Goal: Submit feedback/report problem

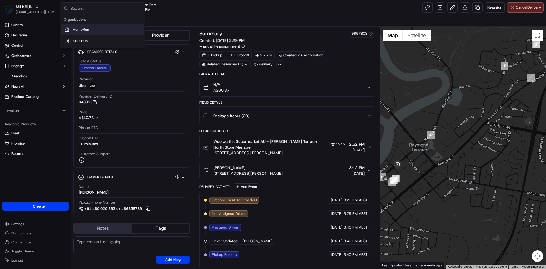
click at [87, 32] on span "HomeRun" at bounding box center [81, 29] width 16 height 5
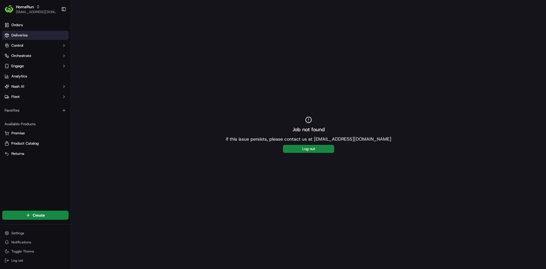
click at [22, 33] on span "Deliveries" at bounding box center [19, 35] width 16 height 5
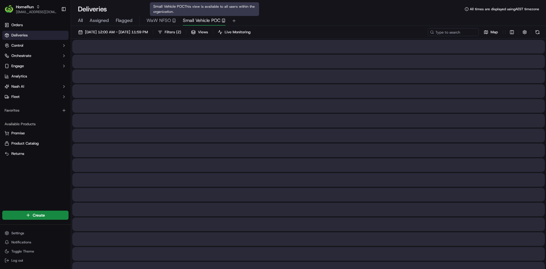
click at [195, 21] on span "Small Vehicle POC" at bounding box center [202, 20] width 38 height 7
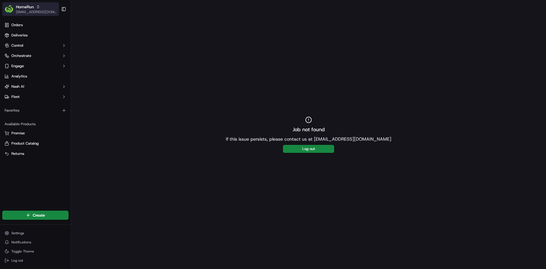
click at [32, 13] on span "[EMAIL_ADDRESS][DOMAIN_NAME]" at bounding box center [36, 12] width 41 height 5
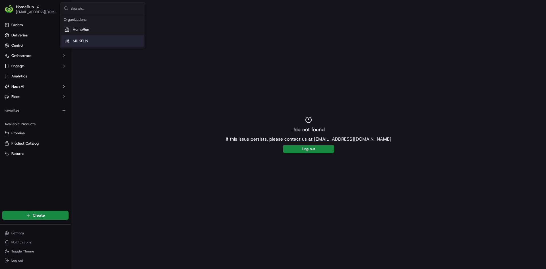
click at [71, 41] on div "MILKRUN" at bounding box center [102, 40] width 82 height 11
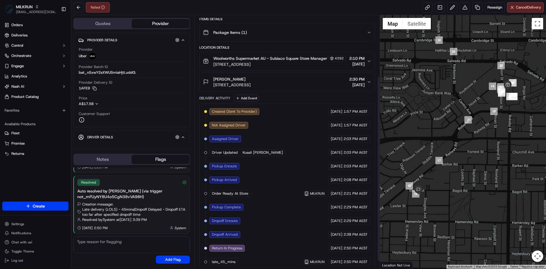
scroll to position [95, 0]
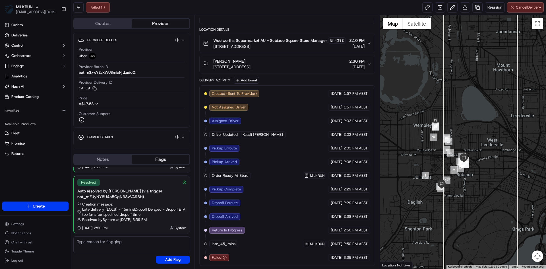
drag, startPoint x: 413, startPoint y: 140, endPoint x: 447, endPoint y: 175, distance: 48.2
click at [447, 175] on div at bounding box center [463, 141] width 166 height 253
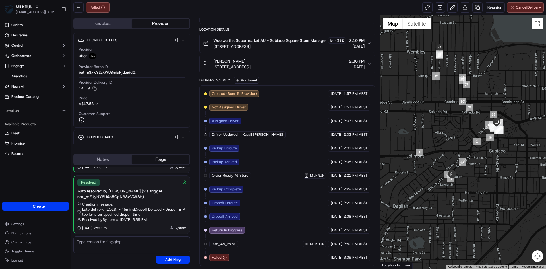
drag, startPoint x: 468, startPoint y: 134, endPoint x: 432, endPoint y: 105, distance: 45.7
click at [432, 105] on div at bounding box center [463, 141] width 166 height 253
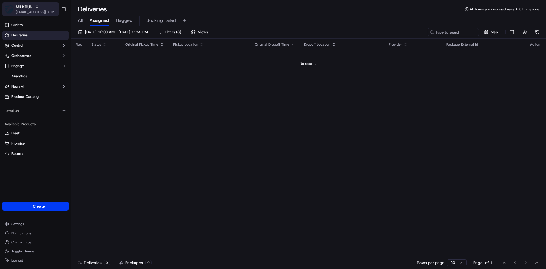
click at [30, 11] on span "[EMAIL_ADDRESS][DOMAIN_NAME]" at bounding box center [36, 12] width 41 height 5
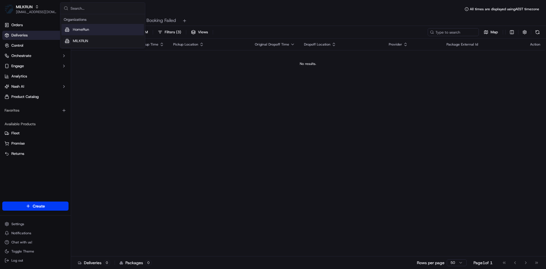
click at [75, 32] on span "HomeRun" at bounding box center [81, 29] width 16 height 5
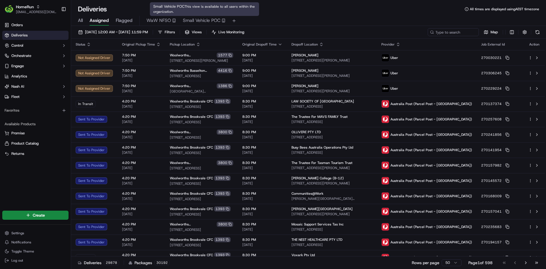
click at [198, 21] on span "Small Vehicle POC" at bounding box center [202, 20] width 38 height 7
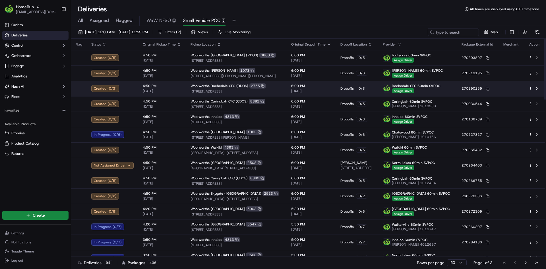
click at [531, 88] on html "HomeRun mmattar1@woolworths.com.au Toggle Sidebar Orders Deliveries Control Orc…" at bounding box center [273, 134] width 546 height 269
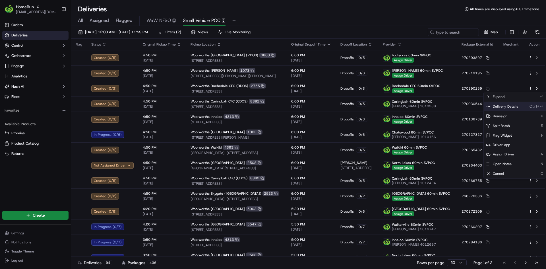
click at [510, 102] on div "Delivery Details Ctrl+⏎" at bounding box center [515, 106] width 62 height 10
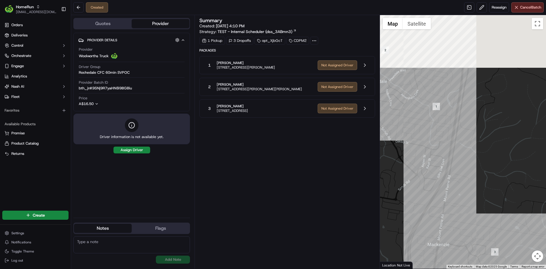
click at [468, 225] on div at bounding box center [463, 141] width 166 height 253
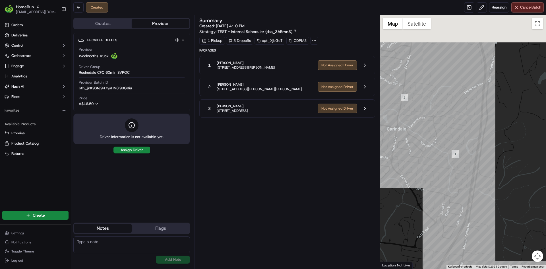
drag, startPoint x: 475, startPoint y: 136, endPoint x: 492, endPoint y: 177, distance: 44.5
click at [492, 177] on div at bounding box center [463, 141] width 166 height 253
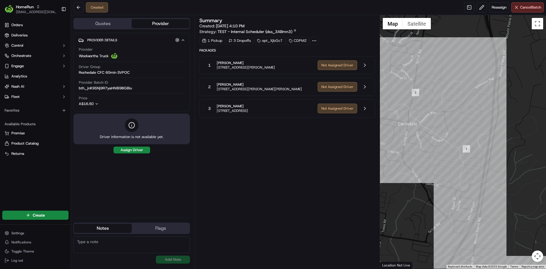
drag, startPoint x: 457, startPoint y: 144, endPoint x: 428, endPoint y: 107, distance: 47.4
click at [477, 134] on div at bounding box center [463, 141] width 166 height 253
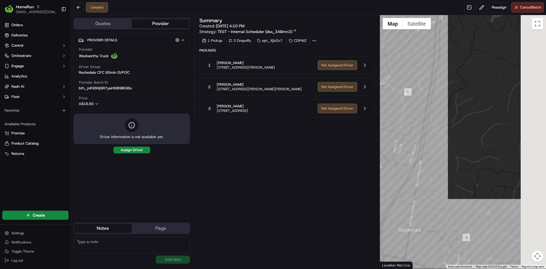
drag, startPoint x: 406, startPoint y: 123, endPoint x: 374, endPoint y: 83, distance: 52.0
click at [374, 83] on div "Quotes Provider Provider Details Hidden ( 2 ) Provider Woolworths Truck Driver …" at bounding box center [308, 141] width 475 height 253
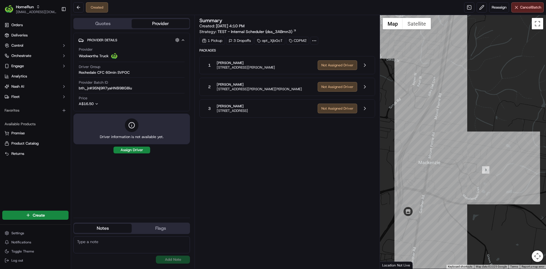
drag, startPoint x: 455, startPoint y: 117, endPoint x: 465, endPoint y: 111, distance: 11.6
click at [465, 111] on div at bounding box center [463, 141] width 166 height 253
click at [366, 108] on button at bounding box center [364, 108] width 11 height 11
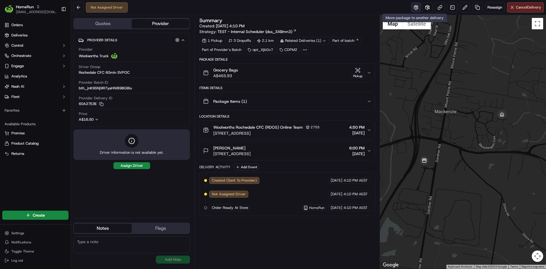
click at [416, 8] on button at bounding box center [416, 7] width 10 height 10
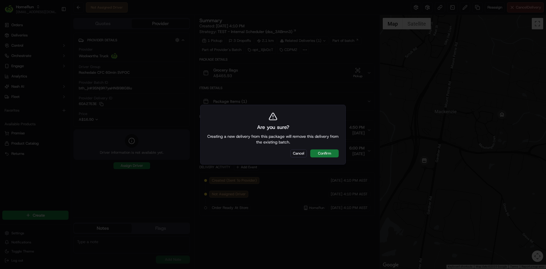
click at [325, 153] on button "Confirm" at bounding box center [324, 153] width 28 height 8
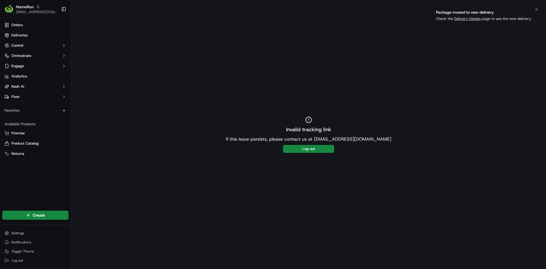
click at [469, 16] on link "Delivery Details" at bounding box center [467, 18] width 26 height 5
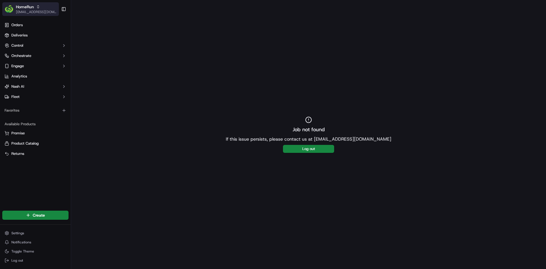
click at [33, 4] on span "HomeRun" at bounding box center [25, 7] width 18 height 6
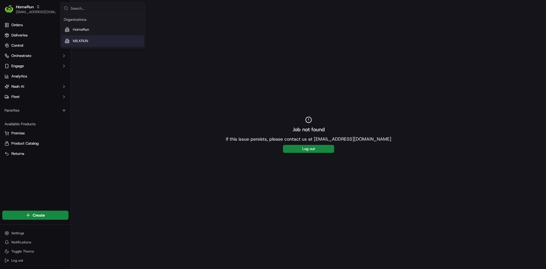
click at [99, 42] on div "MILKRUN" at bounding box center [102, 40] width 82 height 11
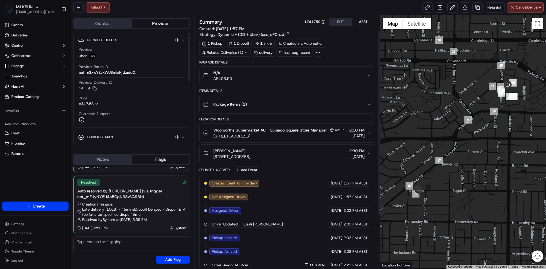
scroll to position [95, 0]
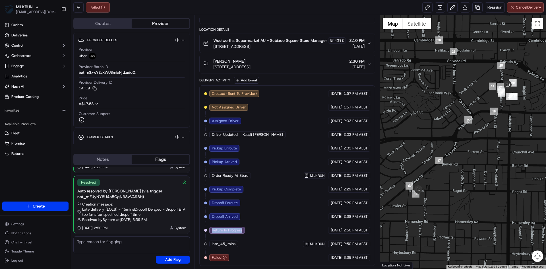
drag, startPoint x: 212, startPoint y: 230, endPoint x: 249, endPoint y: 232, distance: 37.6
click at [249, 232] on div "Created (Sent To Provider) Uber [DATE] 1:57 PM AEST Not Assigned Driver Uber [D…" at bounding box center [287, 175] width 166 height 171
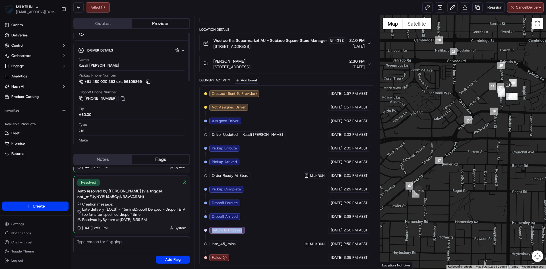
scroll to position [0, 0]
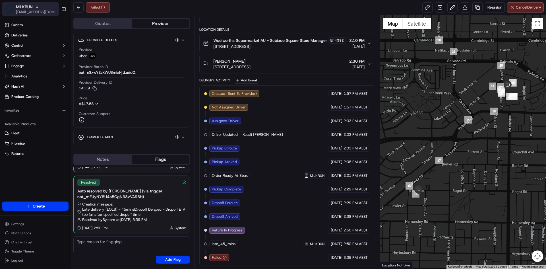
click at [21, 4] on span "MILKRUN" at bounding box center [24, 7] width 17 height 6
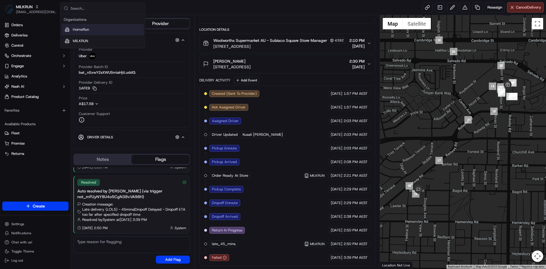
click at [81, 30] on span "HomeRun" at bounding box center [81, 29] width 16 height 5
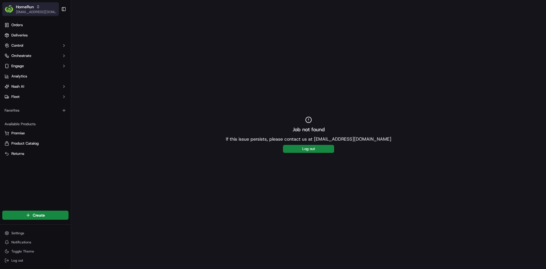
click at [31, 9] on span "HomeRun" at bounding box center [25, 7] width 18 height 6
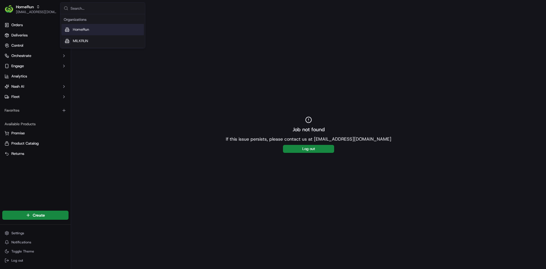
click at [95, 29] on div "HomeRun" at bounding box center [102, 29] width 82 height 11
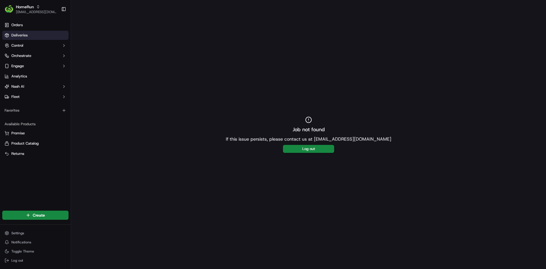
click at [14, 32] on link "Deliveries" at bounding box center [35, 35] width 66 height 9
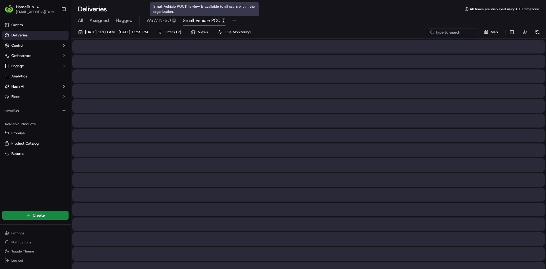
click at [208, 19] on span "Small Vehicle POC" at bounding box center [202, 20] width 38 height 7
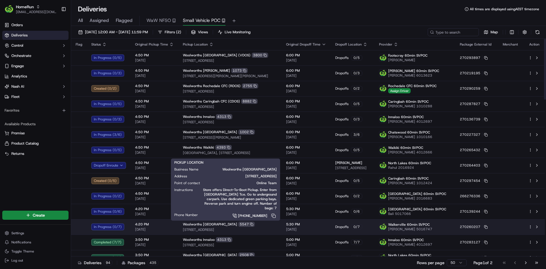
click at [256, 224] on div "Woolworths Walkerville 5547" at bounding box center [230, 223] width 94 height 5
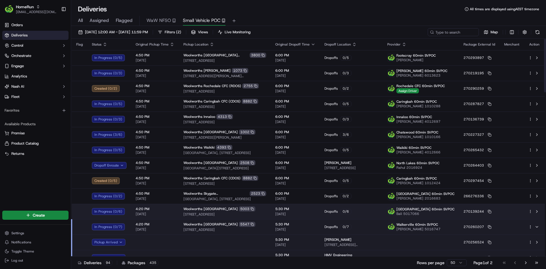
scroll to position [28, 0]
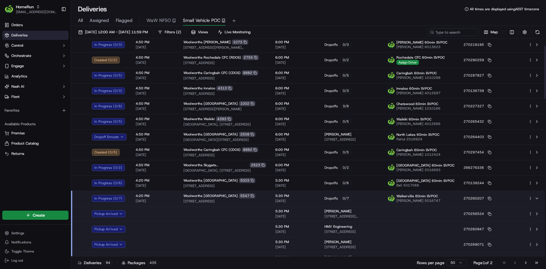
click at [530, 198] on html "HomeRun [EMAIL_ADDRESS][DOMAIN_NAME] Toggle Sidebar Orders Deliveries Control O…" at bounding box center [273, 134] width 546 height 269
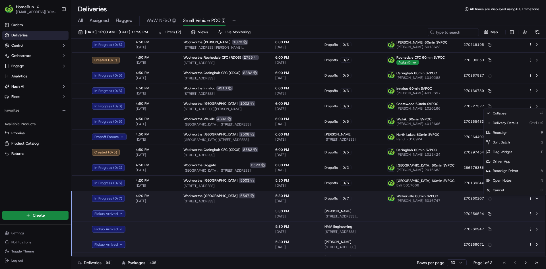
click at [269, 199] on html "HomeRun mmattar1@woolworths.com.au Toggle Sidebar Orders Deliveries Control Orc…" at bounding box center [273, 134] width 546 height 269
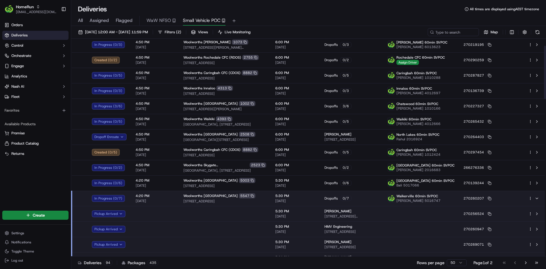
click at [269, 198] on td "Woolworths Walkerville 5547 14/104 Walkerville Terrace, Walkerville, SA 5081, AU" at bounding box center [225, 197] width 92 height 15
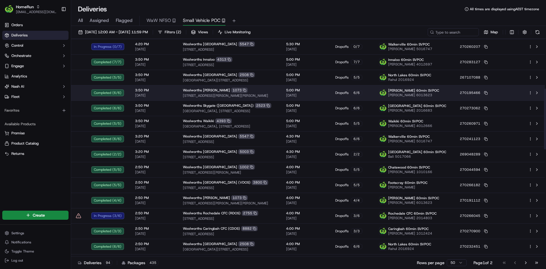
scroll to position [0, 0]
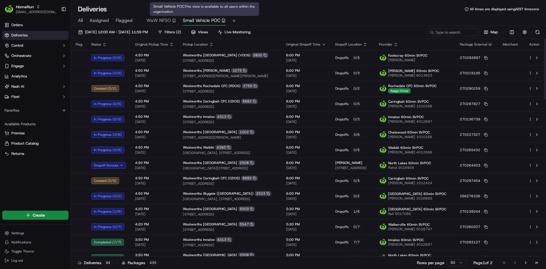
click at [207, 18] on span "Small Vehicle POC" at bounding box center [202, 20] width 38 height 7
click at [206, 18] on span "Small Vehicle POC" at bounding box center [202, 20] width 38 height 7
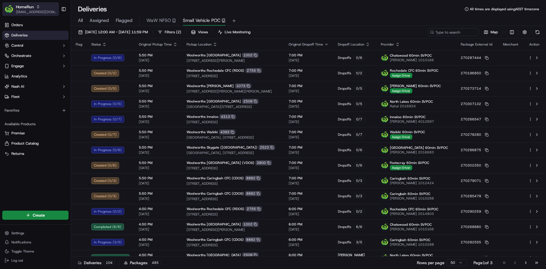
click at [46, 11] on span "[EMAIL_ADDRESS][DOMAIN_NAME]" at bounding box center [36, 12] width 41 height 5
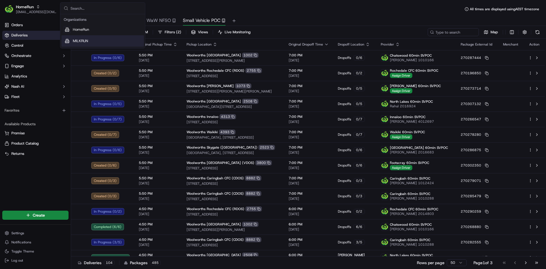
click at [76, 40] on span "MILKRUN" at bounding box center [80, 40] width 15 height 5
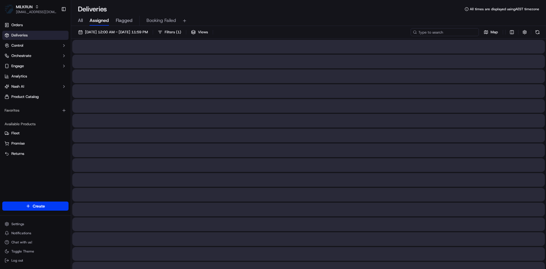
click at [439, 30] on input at bounding box center [445, 32] width 68 height 8
paste input "[PERSON_NAME]"
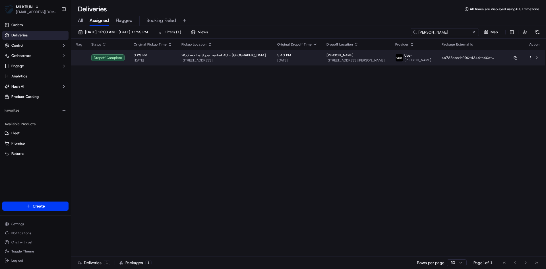
type input "[PERSON_NAME]"
click at [306, 58] on div "3:43 PM 20/09/2025" at bounding box center [297, 58] width 40 height 10
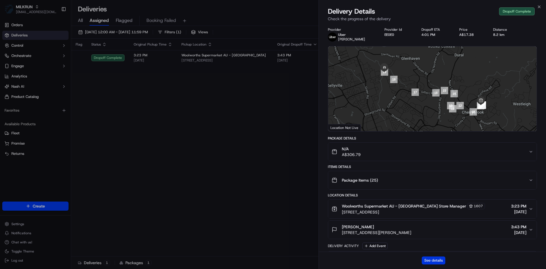
click at [428, 260] on button "See details" at bounding box center [434, 260] width 24 height 8
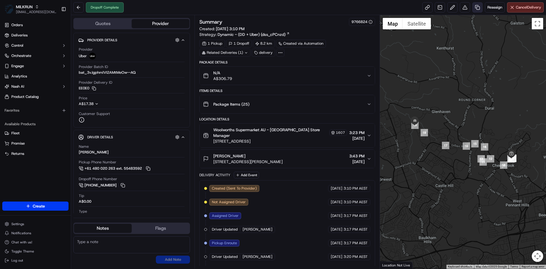
click at [476, 7] on link at bounding box center [477, 7] width 10 height 10
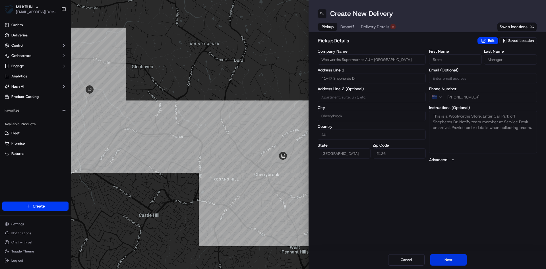
click at [441, 258] on button "Next" at bounding box center [448, 259] width 36 height 11
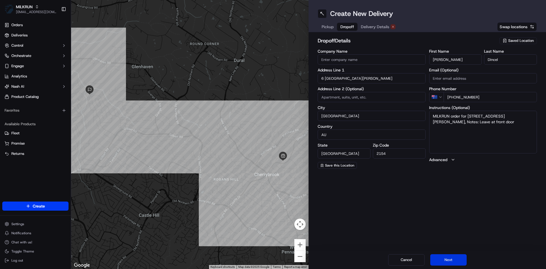
click at [441, 258] on button "Next" at bounding box center [448, 259] width 36 height 11
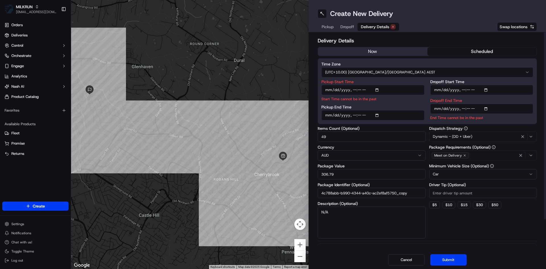
click at [356, 49] on button "now" at bounding box center [372, 51] width 109 height 9
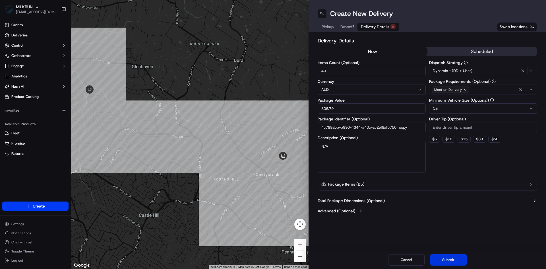
click at [450, 254] on button "Submit" at bounding box center [448, 259] width 36 height 11
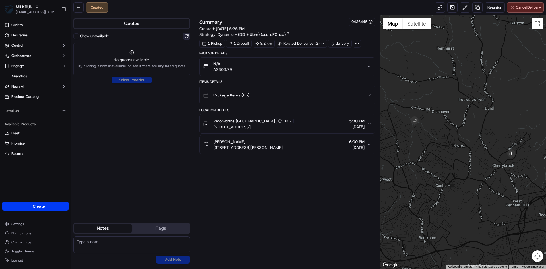
click at [186, 34] on button at bounding box center [186, 36] width 7 height 7
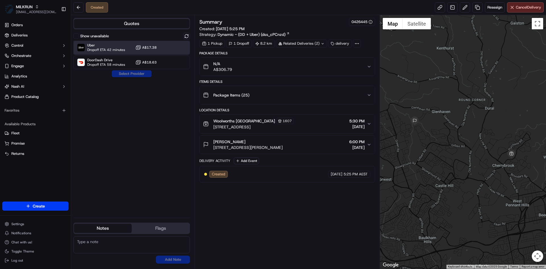
click at [172, 45] on div at bounding box center [172, 47] width 7 height 7
click at [132, 73] on button "Assign Provider" at bounding box center [131, 73] width 40 height 7
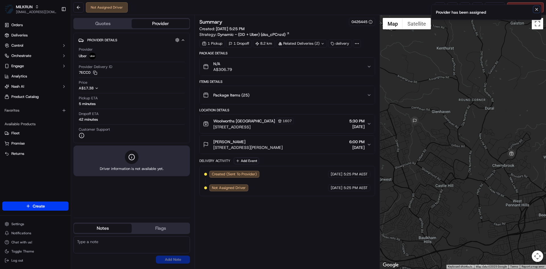
click at [536, 11] on icon "Notifications (F8)" at bounding box center [536, 9] width 5 height 5
click at [438, 8] on link at bounding box center [440, 7] width 10 height 10
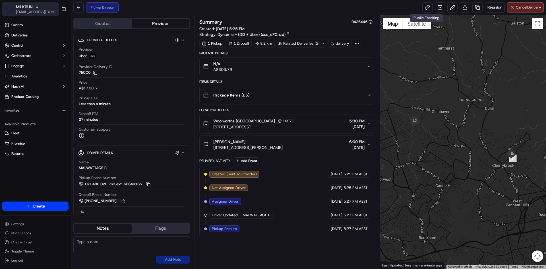
click at [21, 8] on span "MILKRUN" at bounding box center [24, 7] width 17 height 6
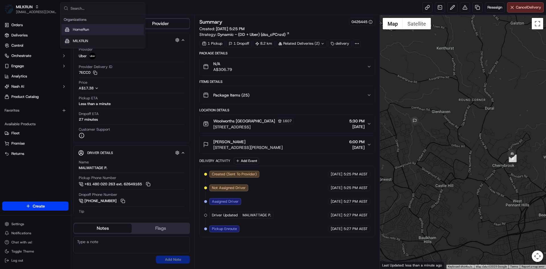
click at [101, 30] on div "HomeRun" at bounding box center [102, 29] width 82 height 11
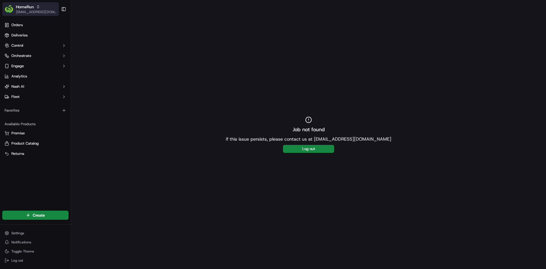
click at [21, 6] on span "HomeRun" at bounding box center [25, 7] width 18 height 6
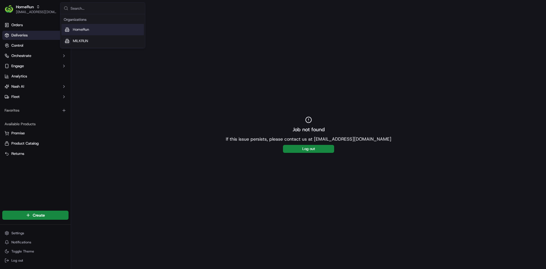
click at [22, 39] on link "Deliveries" at bounding box center [35, 35] width 66 height 9
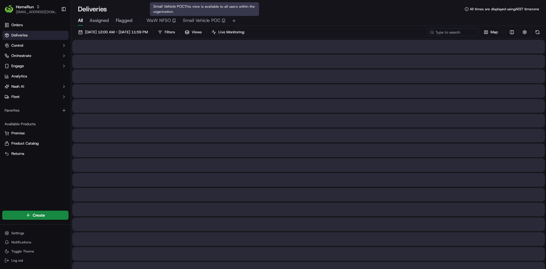
click at [194, 20] on span "Small Vehicle POC" at bounding box center [202, 20] width 38 height 7
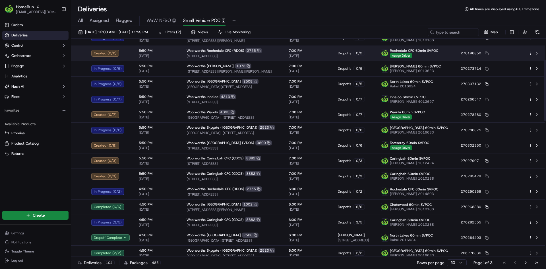
scroll to position [19, 0]
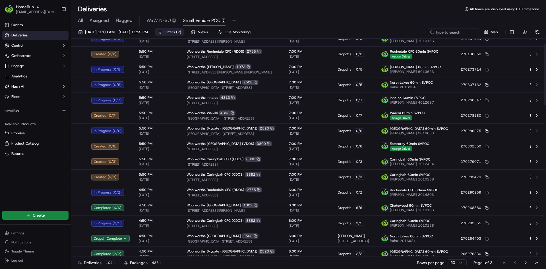
click at [181, 31] on span "( 2 )" at bounding box center [178, 32] width 5 height 5
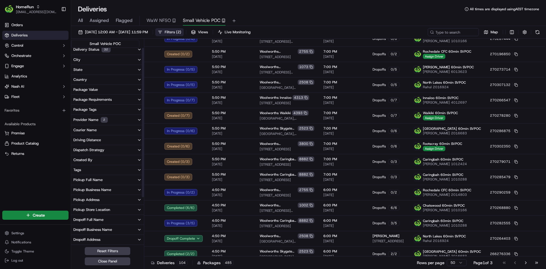
scroll to position [0, 0]
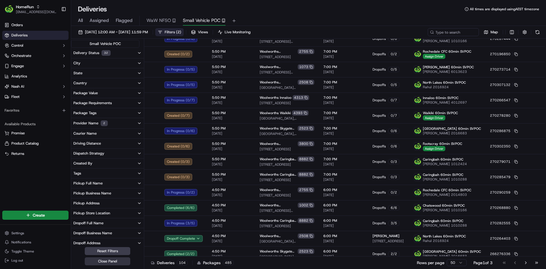
click at [121, 124] on button "Provider Name 2" at bounding box center [107, 123] width 73 height 10
click at [138, 120] on button "Provider Name 2" at bounding box center [107, 123] width 73 height 10
click at [140, 123] on icon "button" at bounding box center [139, 123] width 2 height 1
click at [117, 260] on button "Close Panel" at bounding box center [107, 261] width 45 height 8
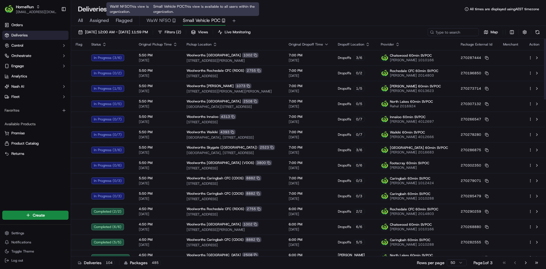
click at [186, 17] on button "Small Vehicle POC" at bounding box center [204, 21] width 43 height 10
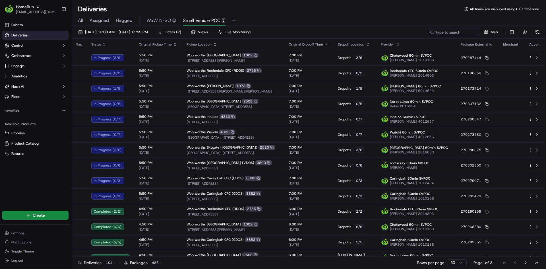
click at [187, 17] on button "Small Vehicle POC" at bounding box center [204, 21] width 43 height 10
click at [459, 34] on input at bounding box center [445, 32] width 68 height 8
type input "cumberland"
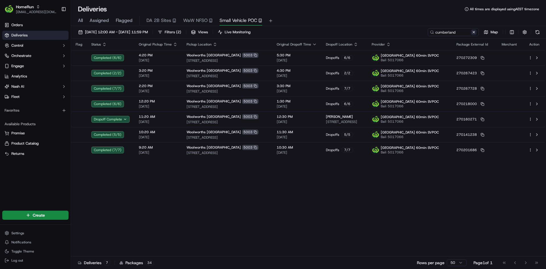
click at [474, 32] on button at bounding box center [474, 32] width 6 height 6
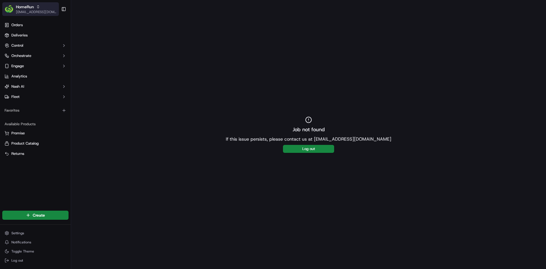
click at [38, 7] on icon "button" at bounding box center [38, 7] width 4 height 4
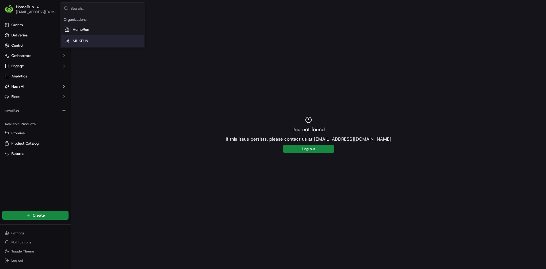
click at [74, 39] on span "MILKRUN" at bounding box center [80, 40] width 15 height 5
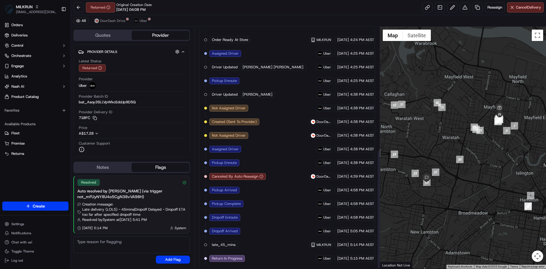
scroll to position [251, 0]
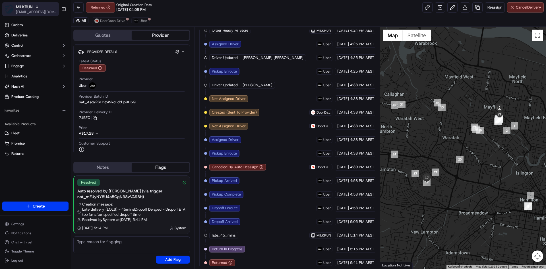
click at [28, 13] on span "[EMAIL_ADDRESS][DOMAIN_NAME]" at bounding box center [36, 12] width 41 height 5
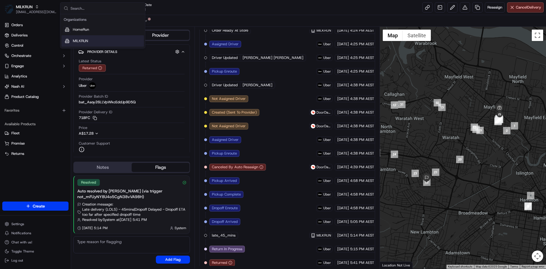
click at [77, 37] on div "MILKRUN" at bounding box center [102, 40] width 82 height 11
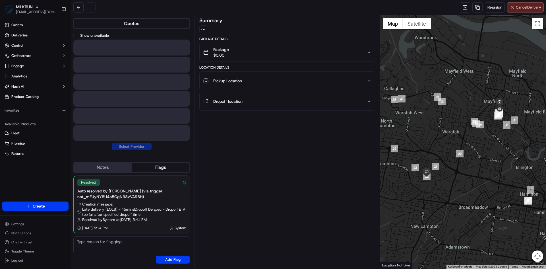
scroll to position [0, 0]
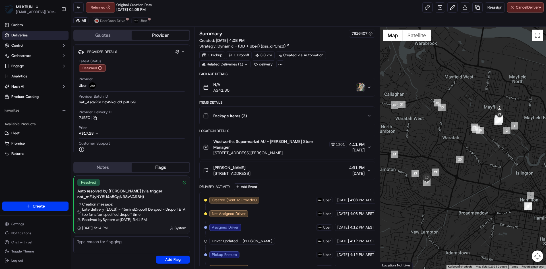
click at [35, 36] on link "Deliveries" at bounding box center [35, 35] width 66 height 9
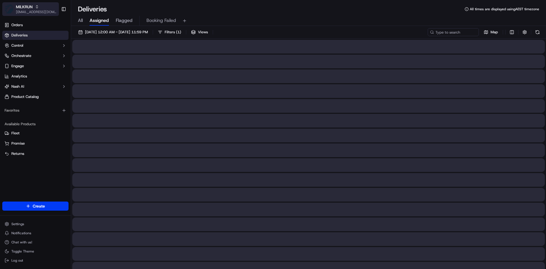
click at [44, 7] on div "MILKRUN" at bounding box center [36, 7] width 41 height 6
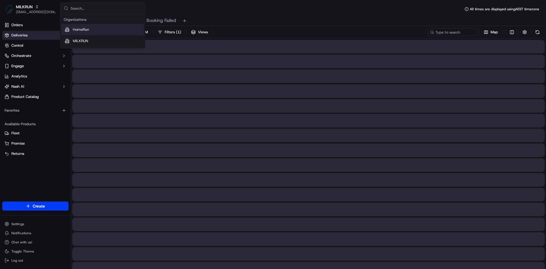
click at [77, 31] on span "HomeRun" at bounding box center [81, 29] width 16 height 5
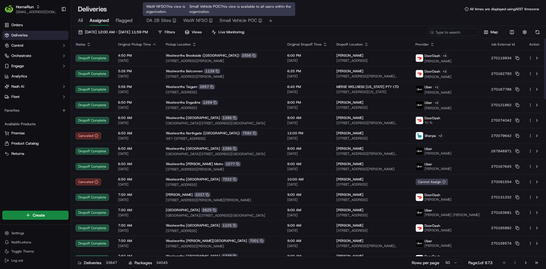
click at [246, 18] on span "Small Vehicle POC" at bounding box center [238, 20] width 38 height 7
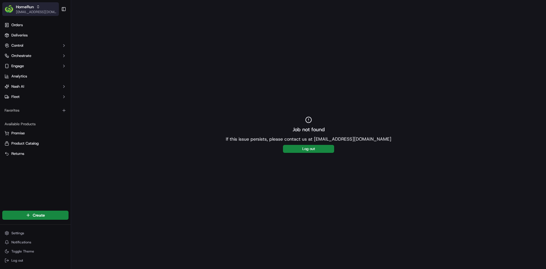
click at [27, 10] on span "[EMAIL_ADDRESS][DOMAIN_NAME]" at bounding box center [36, 12] width 41 height 5
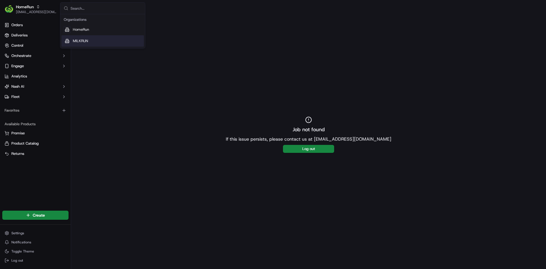
click at [78, 40] on span "MILKRUN" at bounding box center [80, 40] width 15 height 5
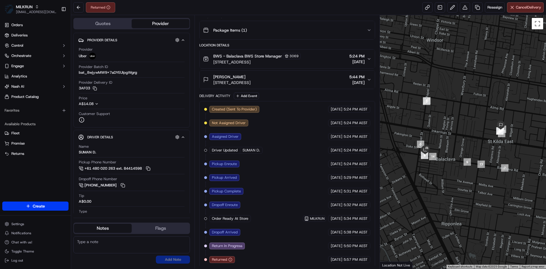
scroll to position [76, 0]
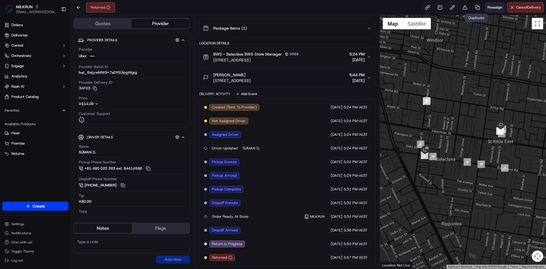
click at [485, 5] on button "Reassign" at bounding box center [495, 7] width 20 height 10
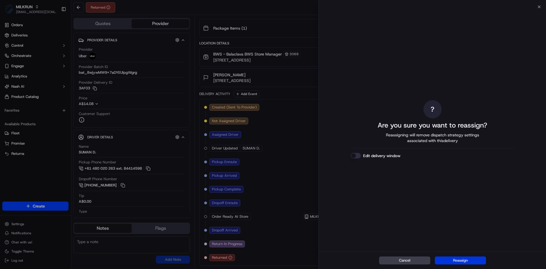
click at [449, 258] on button "Reassign" at bounding box center [460, 260] width 51 height 8
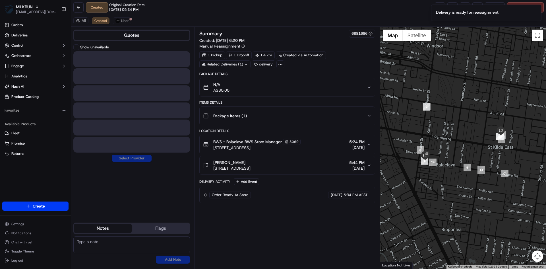
scroll to position [0, 0]
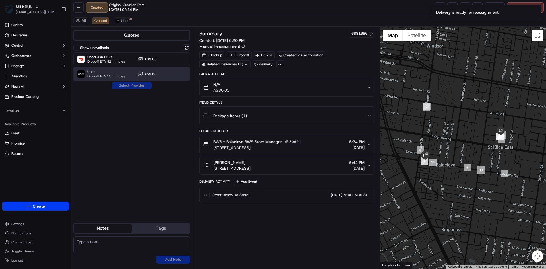
click at [168, 73] on div "Uber Dropoff ETA 15 minutes A$9.68" at bounding box center [131, 74] width 117 height 14
click at [141, 81] on div "Show unavailable DoorDash Drive Dropoff ETA 42 minutes A$9.65 Uber Dropoff ETA …" at bounding box center [131, 128] width 117 height 169
click at [140, 87] on button "Assign Provider" at bounding box center [131, 85] width 40 height 7
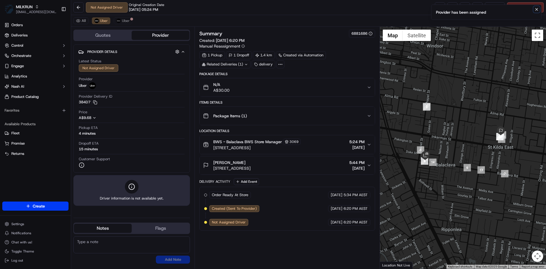
click at [536, 9] on icon "Notifications (F8)" at bounding box center [536, 9] width 5 height 5
click at [435, 5] on link at bounding box center [440, 7] width 10 height 10
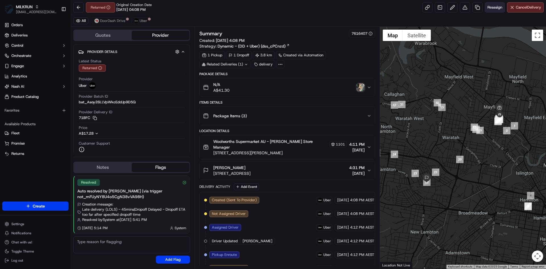
click at [487, 5] on span "Reassign" at bounding box center [494, 7] width 15 height 5
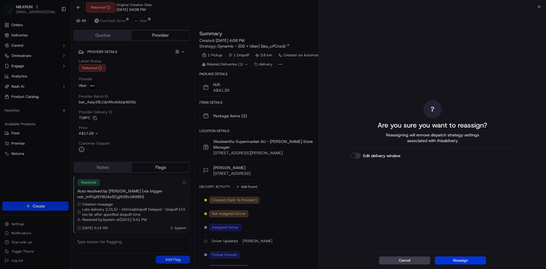
click at [457, 262] on button "Reassign" at bounding box center [460, 260] width 51 height 8
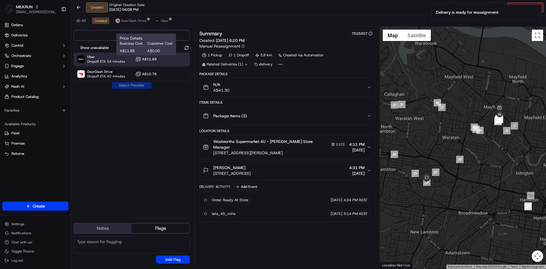
click at [171, 55] on div "Uber Dropoff ETA 34 minutes A$11.88" at bounding box center [131, 59] width 117 height 14
click at [139, 84] on button "Assign Provider" at bounding box center [131, 85] width 40 height 7
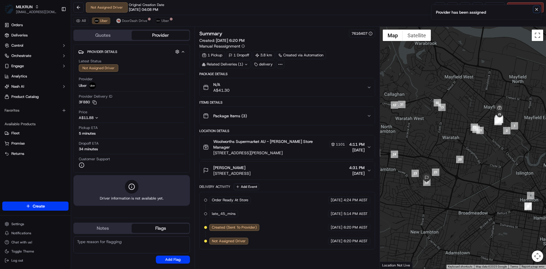
click at [537, 11] on icon "Notifications (F8)" at bounding box center [536, 9] width 5 height 5
click at [435, 7] on link at bounding box center [440, 7] width 10 height 10
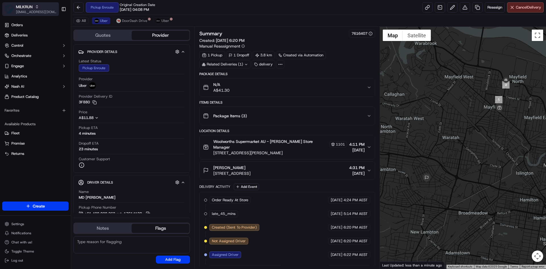
click at [29, 11] on span "[EMAIL_ADDRESS][DOMAIN_NAME]" at bounding box center [36, 12] width 41 height 5
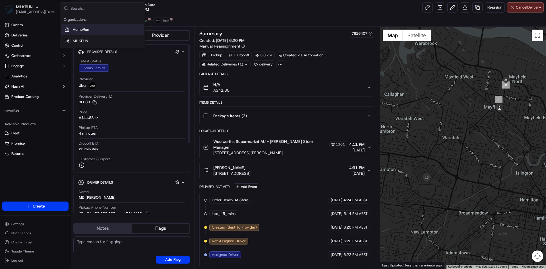
click at [84, 29] on span "HomeRun" at bounding box center [81, 29] width 16 height 5
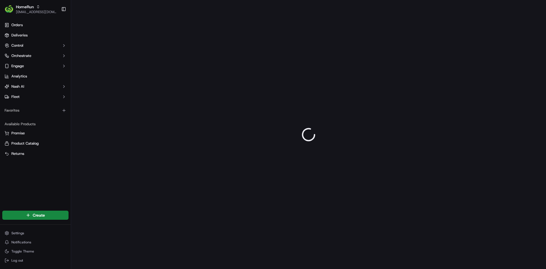
click at [35, 33] on link "Deliveries" at bounding box center [35, 35] width 66 height 9
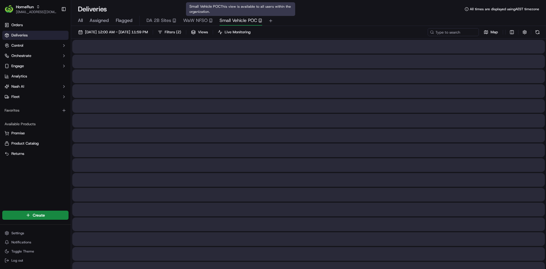
click at [249, 23] on span "Small Vehicle POC" at bounding box center [238, 20] width 38 height 7
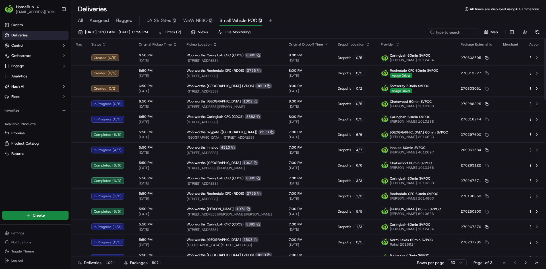
click at [320, 11] on div "Deliveries All times are displayed using AEST timezone" at bounding box center [308, 9] width 475 height 9
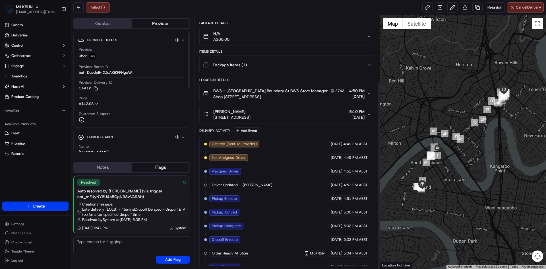
scroll to position [90, 0]
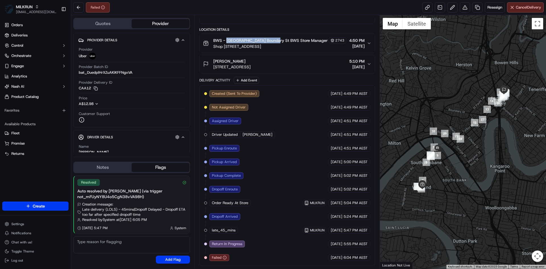
drag, startPoint x: 228, startPoint y: 41, endPoint x: 276, endPoint y: 41, distance: 48.3
click at [276, 41] on span "BWS - [GEOGRAPHIC_DATA] Boundary St BWS Store Manager" at bounding box center [270, 41] width 114 height 6
copy span "West End Boundary St BWS"
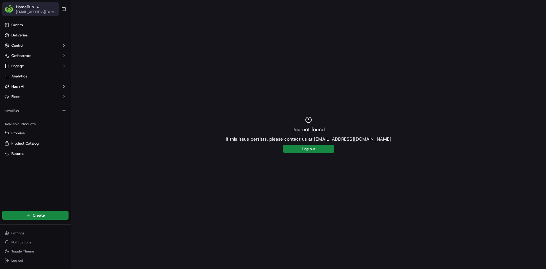
click at [26, 10] on span "[EMAIL_ADDRESS][DOMAIN_NAME]" at bounding box center [36, 12] width 41 height 5
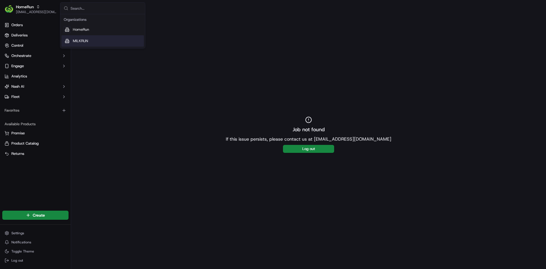
click at [83, 43] on span "MILKRUN" at bounding box center [80, 40] width 15 height 5
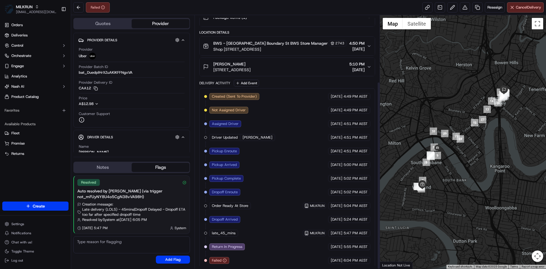
scroll to position [90, 0]
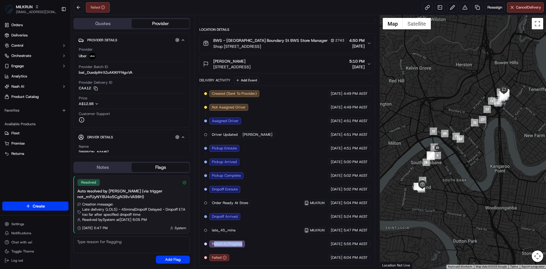
drag, startPoint x: 213, startPoint y: 241, endPoint x: 242, endPoint y: 242, distance: 29.0
click at [242, 242] on span "Return In Progress" at bounding box center [227, 243] width 30 height 5
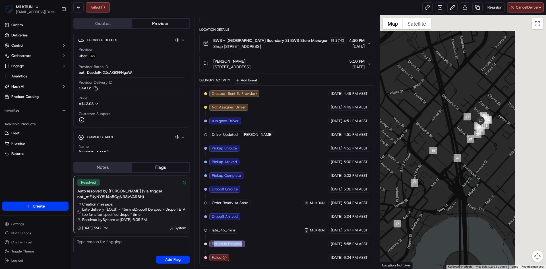
drag, startPoint x: 526, startPoint y: 78, endPoint x: 478, endPoint y: 146, distance: 83.4
click at [478, 146] on div at bounding box center [463, 141] width 166 height 253
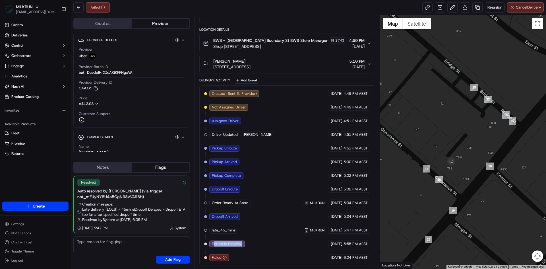
drag, startPoint x: 439, startPoint y: 163, endPoint x: 448, endPoint y: 147, distance: 18.6
click at [448, 147] on div at bounding box center [463, 141] width 166 height 253
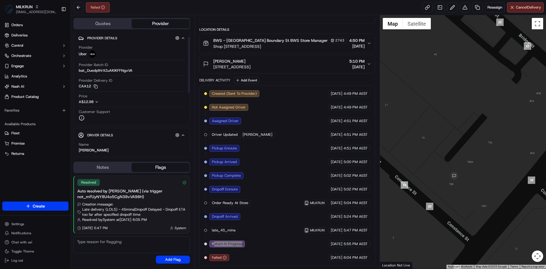
scroll to position [0, 0]
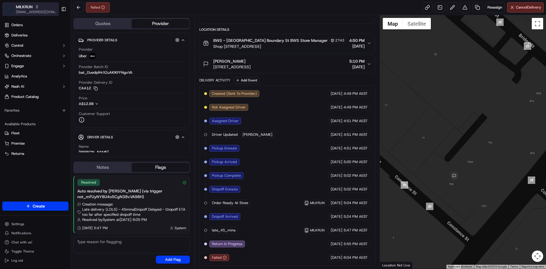
click at [31, 7] on span "MILKRUN" at bounding box center [24, 7] width 17 height 6
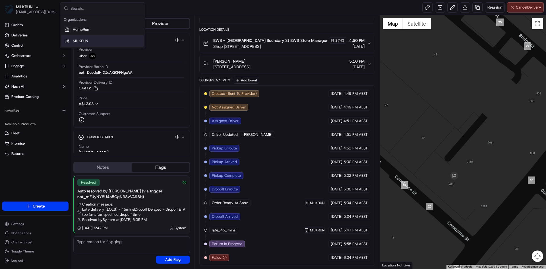
click at [95, 38] on div "MILKRUN" at bounding box center [102, 40] width 82 height 11
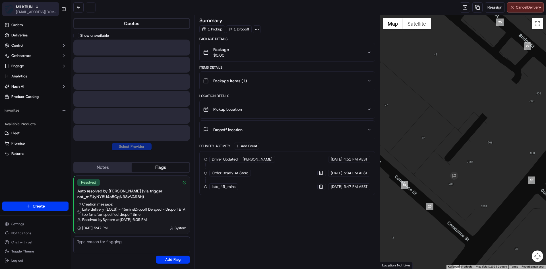
click at [33, 9] on div "MILKRUN" at bounding box center [36, 7] width 41 height 6
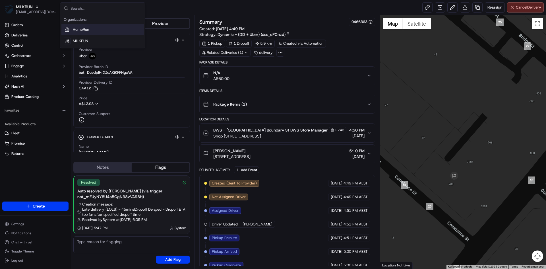
click at [84, 30] on span "HomeRun" at bounding box center [81, 29] width 16 height 5
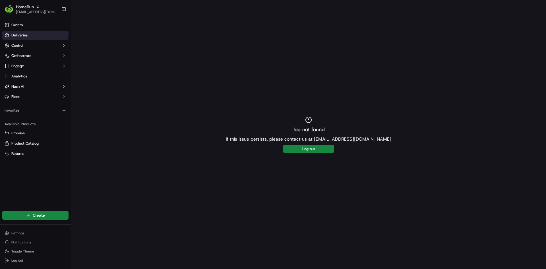
click at [31, 38] on link "Deliveries" at bounding box center [35, 35] width 66 height 9
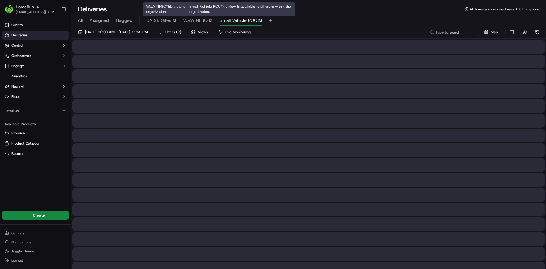
click at [235, 20] on span "Small Vehicle POC" at bounding box center [238, 20] width 38 height 7
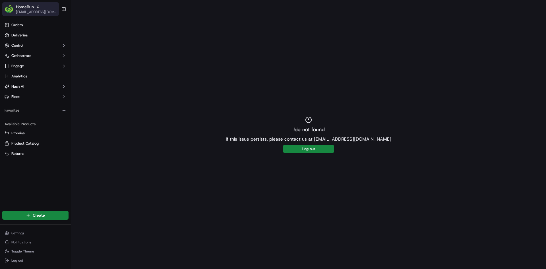
click at [28, 4] on button "HomeRun [EMAIL_ADDRESS][DOMAIN_NAME]" at bounding box center [30, 9] width 57 height 14
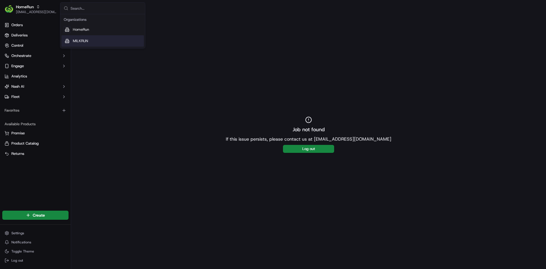
click at [87, 40] on span "MILKRUN" at bounding box center [80, 40] width 15 height 5
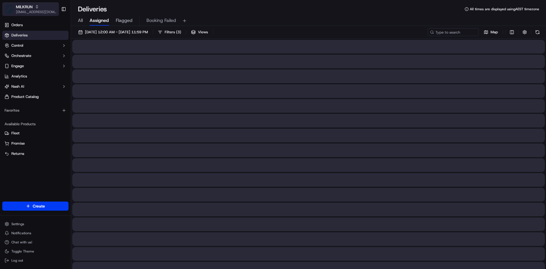
click at [39, 10] on span "[EMAIL_ADDRESS][DOMAIN_NAME]" at bounding box center [36, 12] width 41 height 5
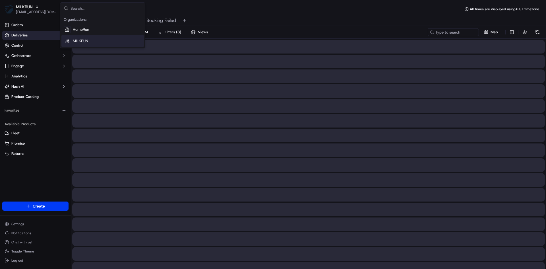
click at [87, 40] on span "MILKRUN" at bounding box center [80, 40] width 15 height 5
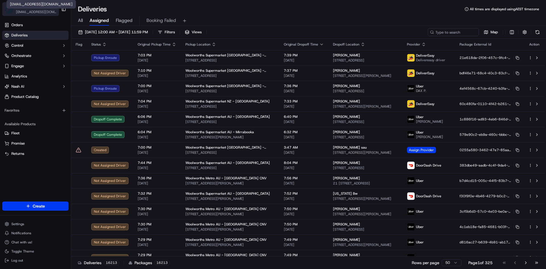
click at [34, 12] on span "[EMAIL_ADDRESS][DOMAIN_NAME]" at bounding box center [36, 12] width 41 height 5
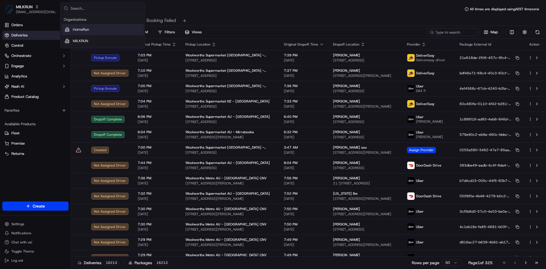
click at [88, 29] on span "HomeRun" at bounding box center [81, 29] width 16 height 5
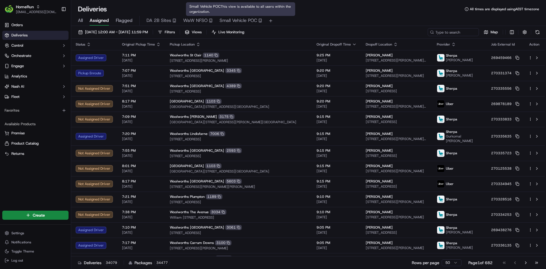
click at [225, 17] on span "Small Vehicle POC" at bounding box center [238, 20] width 38 height 7
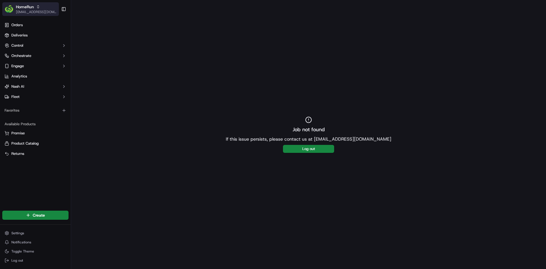
click at [34, 11] on span "[EMAIL_ADDRESS][DOMAIN_NAME]" at bounding box center [36, 12] width 41 height 5
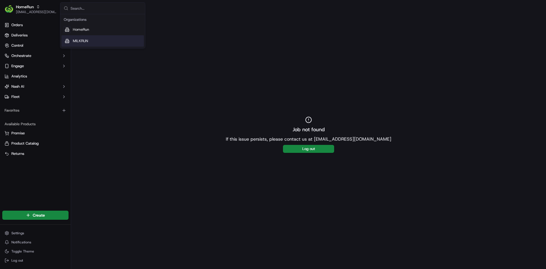
click at [84, 38] on div "MILKRUN" at bounding box center [102, 40] width 82 height 11
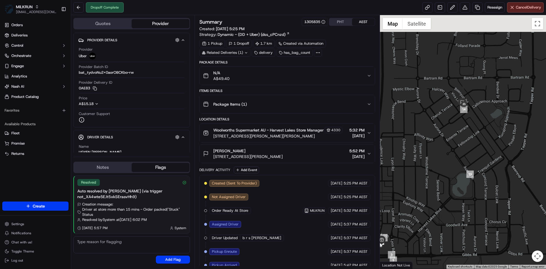
drag, startPoint x: 487, startPoint y: 101, endPoint x: 443, endPoint y: 137, distance: 56.1
click at [443, 137] on div at bounding box center [463, 141] width 166 height 253
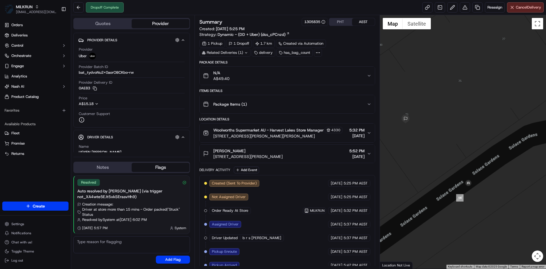
drag, startPoint x: 380, startPoint y: 120, endPoint x: 408, endPoint y: 124, distance: 28.1
click at [408, 124] on div at bounding box center [463, 141] width 166 height 253
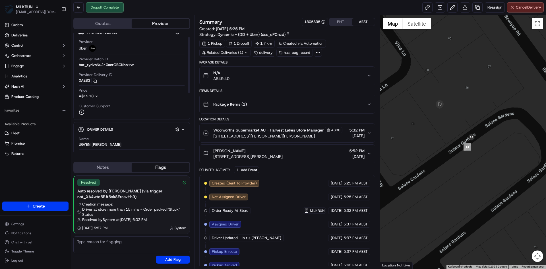
scroll to position [9, 0]
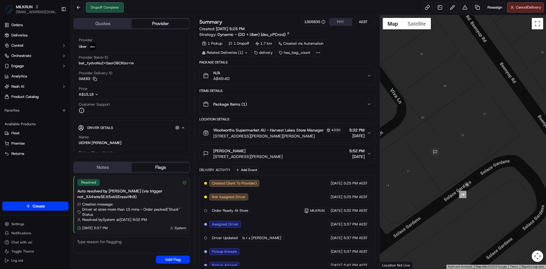
drag, startPoint x: 465, startPoint y: 131, endPoint x: 434, endPoint y: 178, distance: 55.4
click at [434, 178] on div at bounding box center [463, 141] width 166 height 253
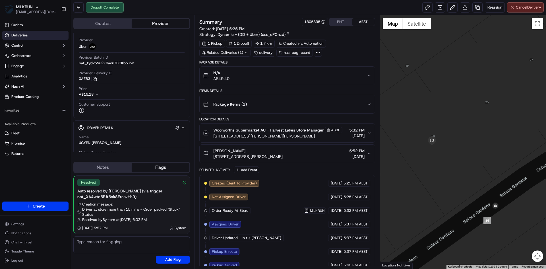
click at [28, 38] on link "Deliveries" at bounding box center [35, 35] width 66 height 9
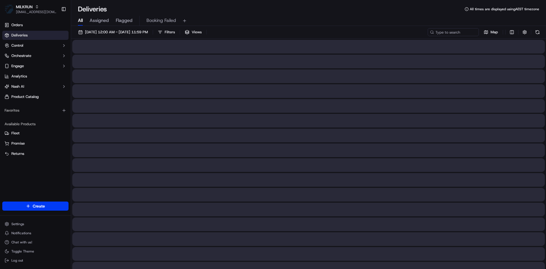
click at [80, 21] on span "All" at bounding box center [80, 20] width 5 height 7
click at [435, 33] on input at bounding box center [445, 32] width 68 height 8
paste input "RAHMAT J."
type input "RAHMAT J."
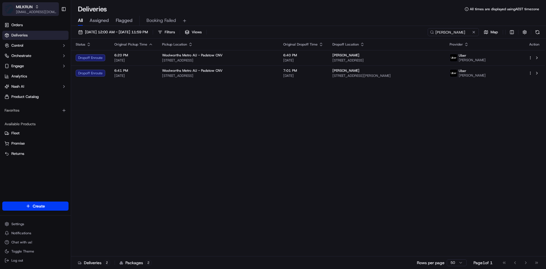
click at [34, 13] on span "[EMAIL_ADDRESS][DOMAIN_NAME]" at bounding box center [36, 12] width 41 height 5
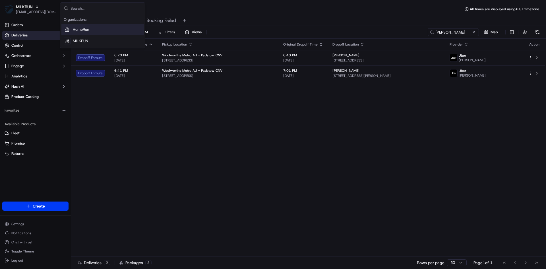
click at [92, 28] on div "HomeRun" at bounding box center [102, 29] width 82 height 11
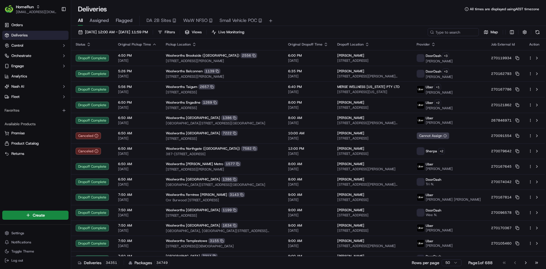
click at [243, 17] on button "Small Vehicle POC" at bounding box center [240, 21] width 43 height 10
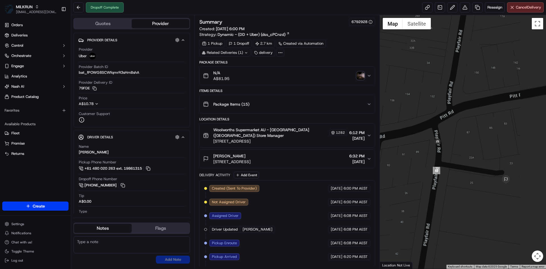
drag, startPoint x: 503, startPoint y: 157, endPoint x: 461, endPoint y: 146, distance: 43.9
click at [461, 147] on div at bounding box center [463, 141] width 166 height 253
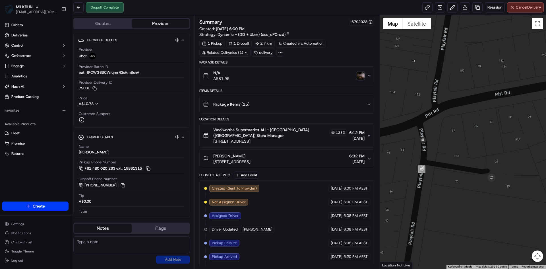
click at [360, 78] on img "button" at bounding box center [360, 76] width 8 height 8
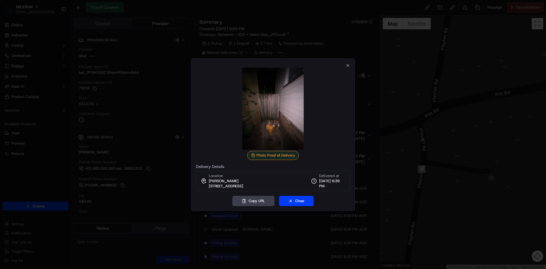
click at [151, 92] on div at bounding box center [273, 134] width 546 height 269
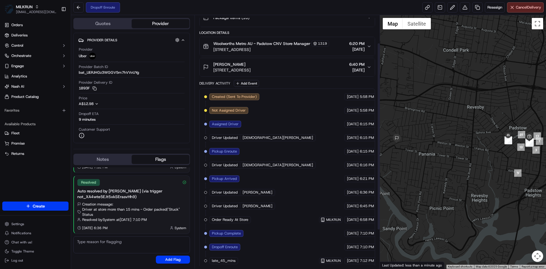
scroll to position [90, 0]
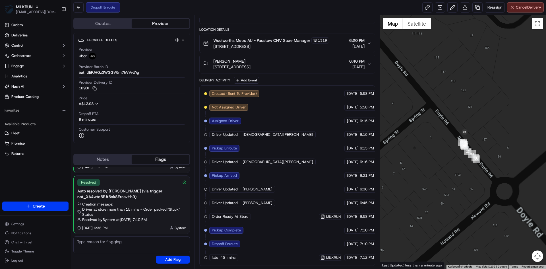
drag, startPoint x: 510, startPoint y: 119, endPoint x: 461, endPoint y: 180, distance: 78.2
click at [461, 180] on div at bounding box center [463, 141] width 166 height 253
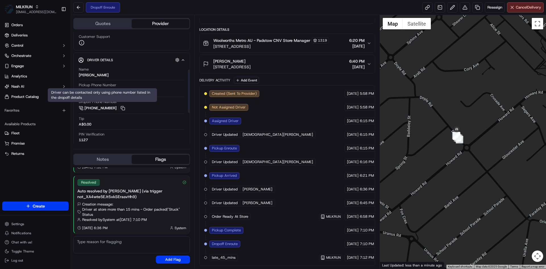
scroll to position [95, 0]
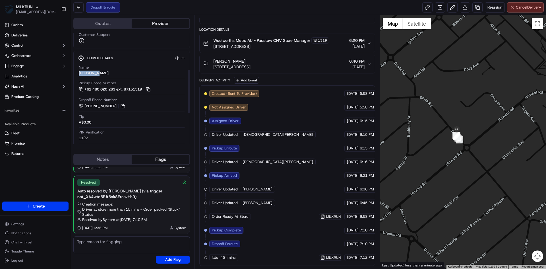
drag, startPoint x: 110, startPoint y: 70, endPoint x: 78, endPoint y: 72, distance: 32.5
click at [78, 72] on div "Driver Details Hidden ( 4 ) Name RAHMAT J. Pickup Phone Number +61 480 020 263 …" at bounding box center [131, 137] width 117 height 173
copy div "RAHMAT J."
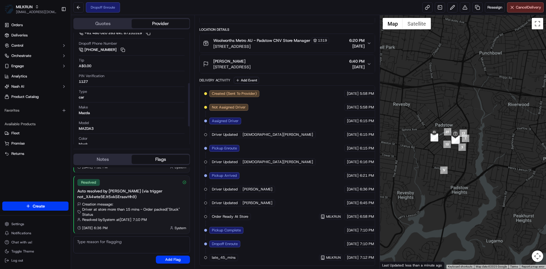
scroll to position [152, 0]
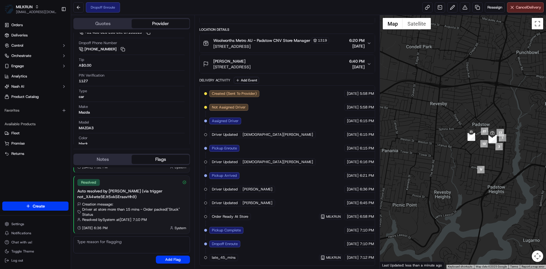
drag, startPoint x: 423, startPoint y: 133, endPoint x: 458, endPoint y: 150, distance: 38.7
click at [458, 150] on div at bounding box center [463, 141] width 166 height 253
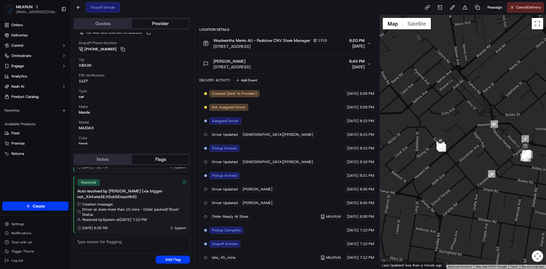
drag, startPoint x: 466, startPoint y: 148, endPoint x: 426, endPoint y: 165, distance: 43.3
click at [426, 165] on div at bounding box center [463, 141] width 166 height 253
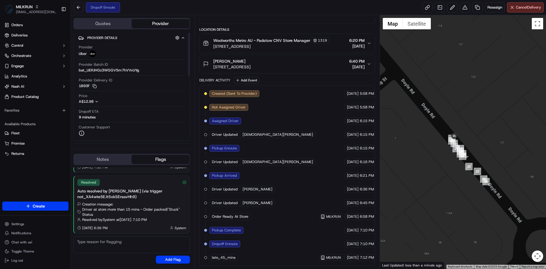
scroll to position [0, 0]
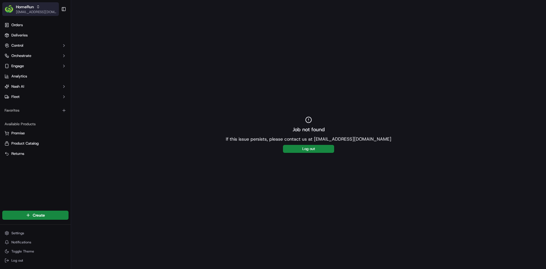
click at [24, 9] on span "HomeRun" at bounding box center [25, 7] width 18 height 6
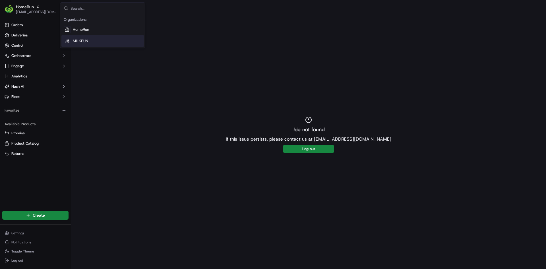
click at [72, 37] on div "MILKRUN" at bounding box center [102, 40] width 82 height 11
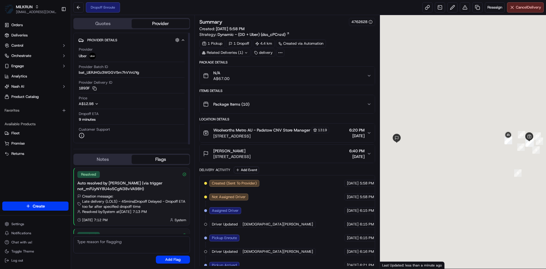
scroll to position [53, 0]
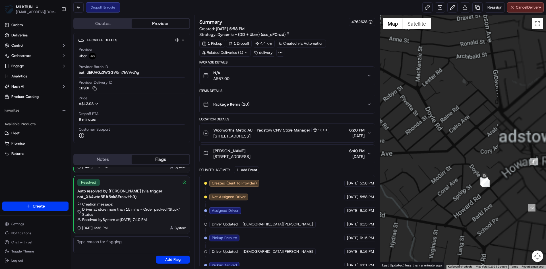
drag, startPoint x: 497, startPoint y: 129, endPoint x: 402, endPoint y: 144, distance: 95.6
click at [402, 144] on div at bounding box center [463, 141] width 166 height 253
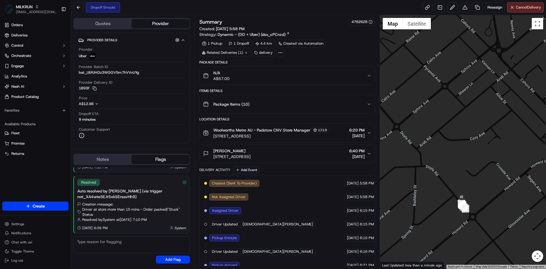
drag, startPoint x: 477, startPoint y: 171, endPoint x: 436, endPoint y: 135, distance: 55.0
click at [436, 135] on div at bounding box center [463, 141] width 166 height 253
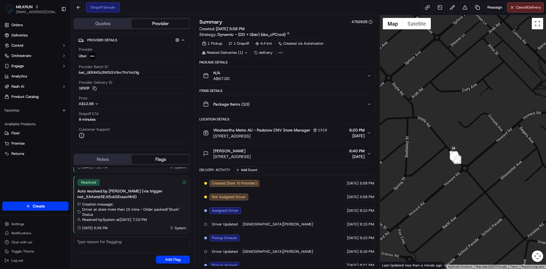
drag, startPoint x: 434, startPoint y: 172, endPoint x: 445, endPoint y: 138, distance: 35.8
click at [445, 138] on div at bounding box center [463, 141] width 166 height 253
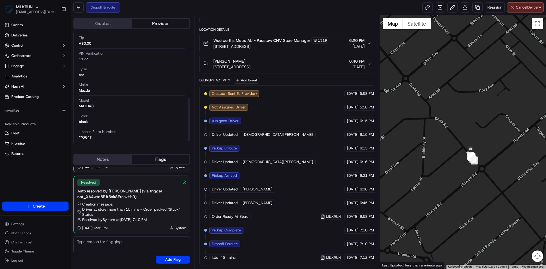
scroll to position [175, 0]
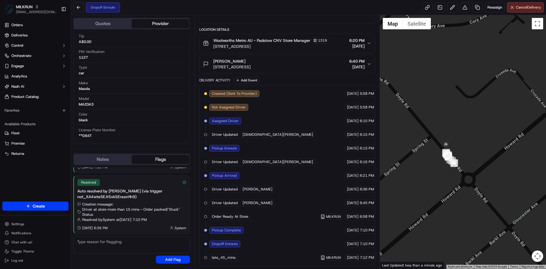
drag, startPoint x: 441, startPoint y: 142, endPoint x: 416, endPoint y: 138, distance: 26.2
click at [416, 138] on div at bounding box center [463, 141] width 166 height 253
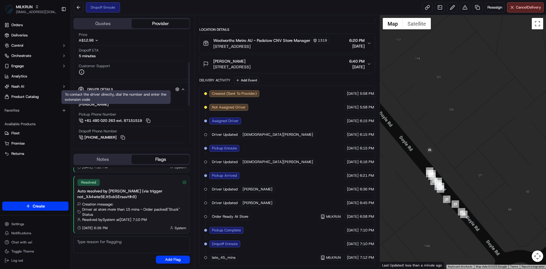
scroll to position [76, 0]
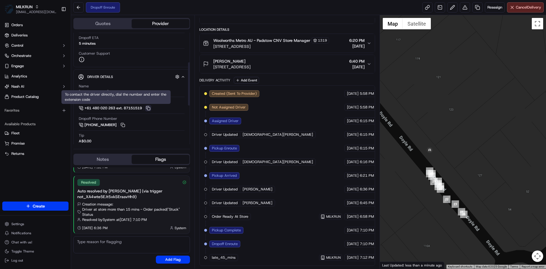
click at [151, 107] on button at bounding box center [148, 108] width 6 height 6
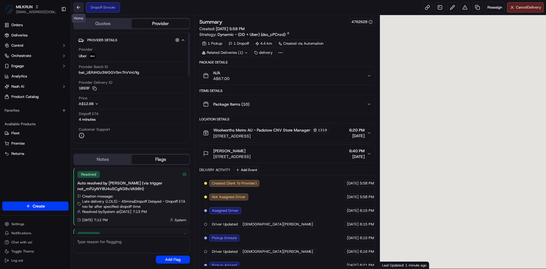
scroll to position [53, 0]
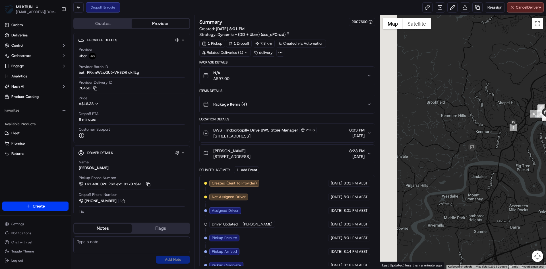
drag, startPoint x: 456, startPoint y: 146, endPoint x: 502, endPoint y: 139, distance: 47.1
click at [502, 139] on div at bounding box center [463, 141] width 166 height 253
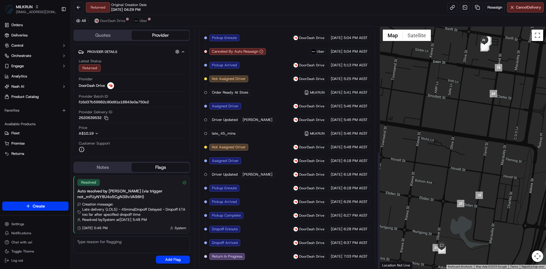
scroll to position [256, 0]
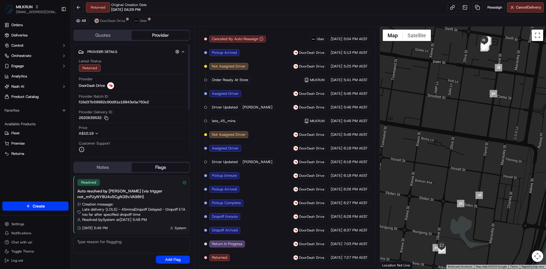
click at [143, 27] on div "Quotes Provider Provider Details Hidden ( 3 ) Latest Status Returned Provider D…" at bounding box center [132, 148] width 123 height 242
click at [140, 23] on button "Uber" at bounding box center [140, 20] width 18 height 7
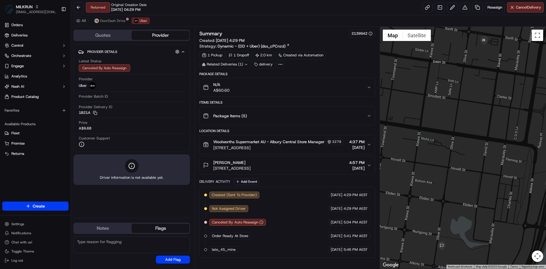
click at [119, 16] on div "All DoorDash Drive Uber" at bounding box center [308, 21] width 475 height 12
click at [117, 20] on span "DoorDash Drive" at bounding box center [112, 20] width 25 height 5
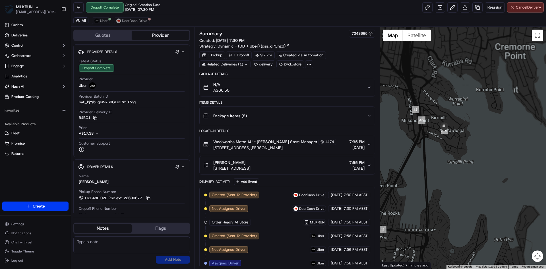
drag, startPoint x: 484, startPoint y: 63, endPoint x: 435, endPoint y: 147, distance: 97.8
click at [435, 147] on div at bounding box center [463, 148] width 166 height 242
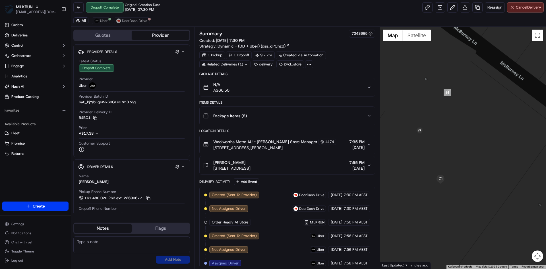
drag, startPoint x: 440, startPoint y: 131, endPoint x: 468, endPoint y: 144, distance: 30.9
click at [468, 144] on div at bounding box center [463, 148] width 166 height 242
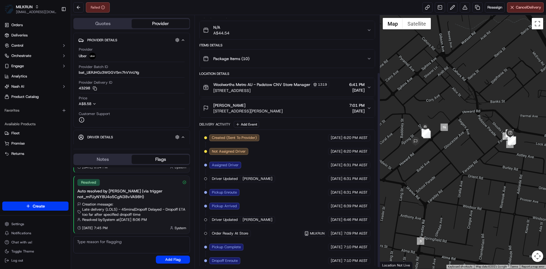
scroll to position [76, 0]
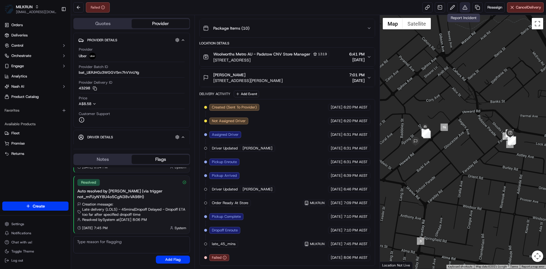
click at [464, 11] on button at bounding box center [465, 7] width 10 height 10
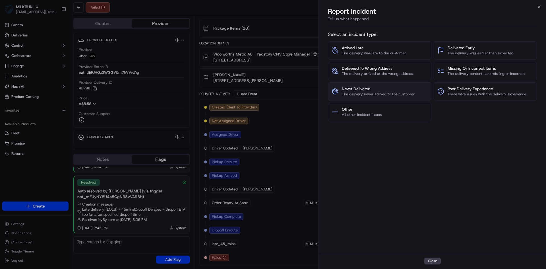
click at [391, 98] on button "Never Delivered The delivery never arrived to the customer" at bounding box center [379, 91] width 103 height 18
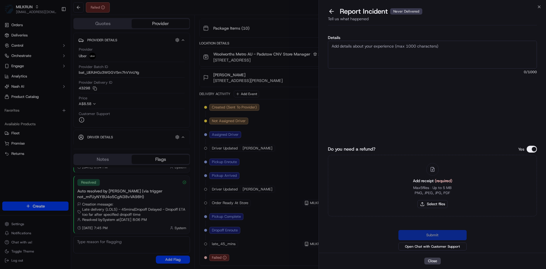
click at [390, 54] on textarea "Details" at bounding box center [432, 55] width 209 height 28
paste textarea "44.54"
type textarea "Driver got into an accident - could not deliver the order. Please refund $44.54"
click at [432, 205] on button "Select files" at bounding box center [432, 204] width 30 height 8
type input "C:\fakepath\TC.pdf"
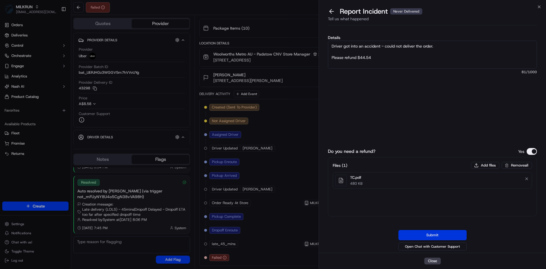
click at [424, 231] on button "Submit" at bounding box center [432, 235] width 68 height 10
drag, startPoint x: 434, startPoint y: 44, endPoint x: 322, endPoint y: 42, distance: 111.5
click at [322, 42] on div "Details Driver got into an accident - could not deliver the order. Please refun…" at bounding box center [432, 140] width 227 height 225
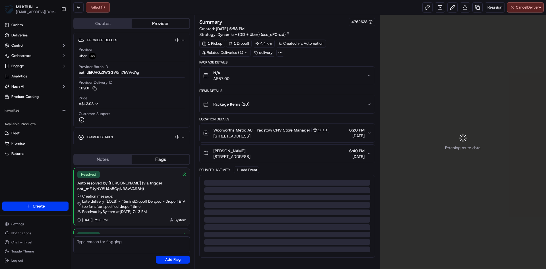
scroll to position [53, 0]
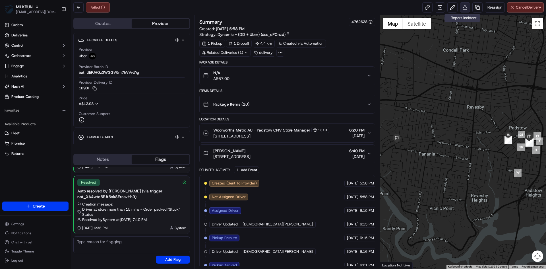
click at [462, 5] on button at bounding box center [465, 7] width 10 height 10
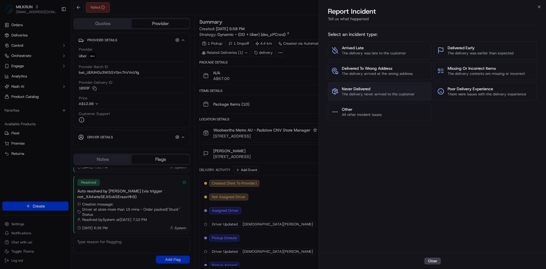
click at [374, 94] on span "The delivery never arrived to the customer" at bounding box center [378, 94] width 73 height 5
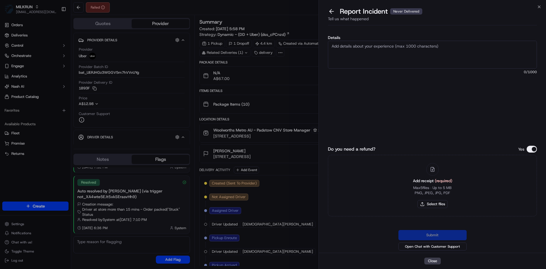
click at [382, 45] on textarea "Details" at bounding box center [432, 55] width 209 height 28
paste textarea "Driver got into an accident - could not deliver the order."
paste textarea "72.00"
click at [357, 58] on textarea "Driver got into an accident - could not deliver the order. please refund 72.00" at bounding box center [432, 55] width 209 height 28
type textarea "Driver got into an accident - could not deliver the order. please refund $72.00"
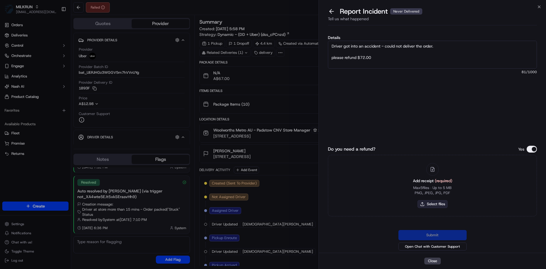
click at [437, 203] on button "Select files" at bounding box center [432, 204] width 30 height 8
type input "C:\fakepath\GK.pdf"
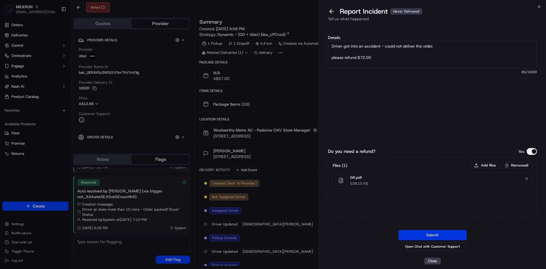
click at [427, 234] on button "Submit" at bounding box center [432, 235] width 68 height 10
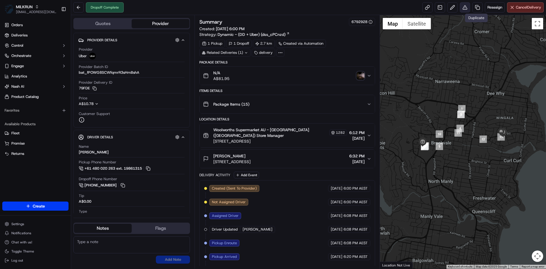
click at [460, 7] on button at bounding box center [465, 7] width 10 height 10
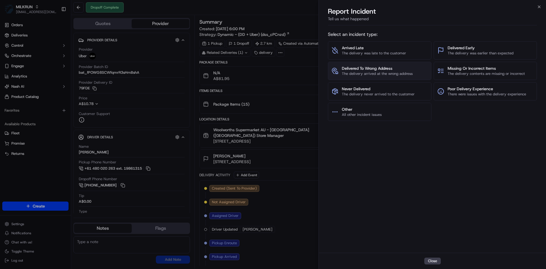
click at [385, 71] on span "The delivery arrived at the wrong address" at bounding box center [377, 73] width 71 height 5
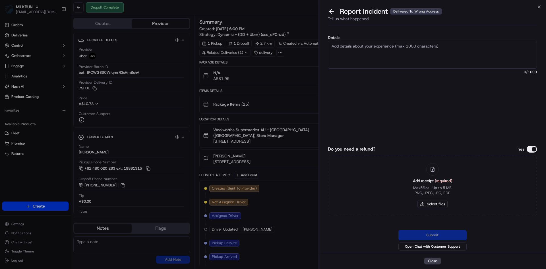
click at [391, 61] on textarea "Details" at bounding box center [432, 55] width 209 height 28
paste textarea "Delivered to the wrong address - please refund"
paste textarea "86.95"
type textarea "Delivered to the wrong address - please refund $86.95"
click at [427, 202] on button "Select files" at bounding box center [432, 204] width 30 height 8
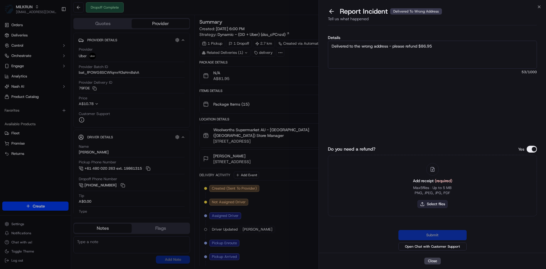
type input "C:\fakepath\MS.pdf"
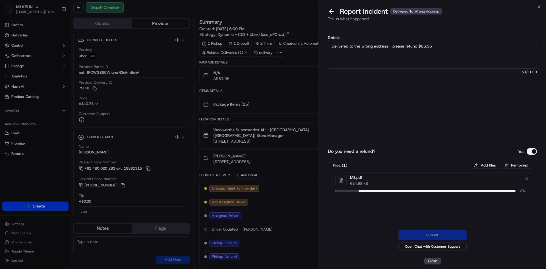
click at [466, 51] on textarea "Delivered to the wrong address - please refund $86.95" at bounding box center [432, 55] width 209 height 28
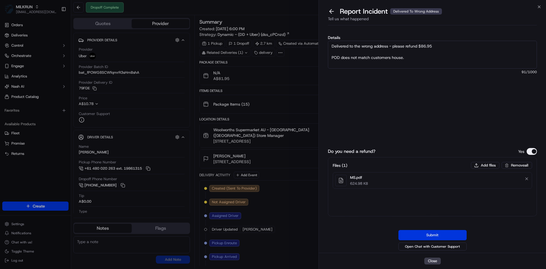
type textarea "Delivered to the wrong address - please refund $86.95 POD does not match custom…"
click at [458, 230] on button "Submit" at bounding box center [432, 235] width 68 height 10
